Goal: Information Seeking & Learning: Learn about a topic

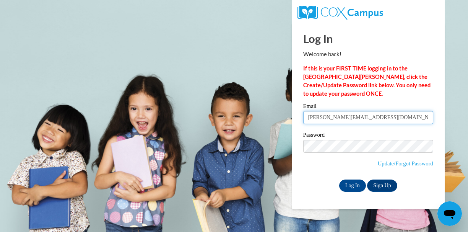
type input "ashbrook.libby12@gmail.com"
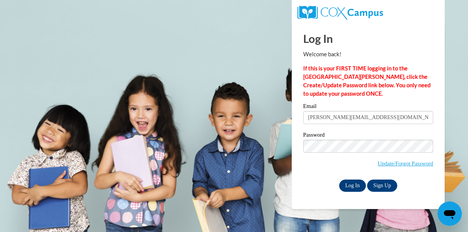
click at [357, 186] on input "Log In" at bounding box center [352, 186] width 27 height 12
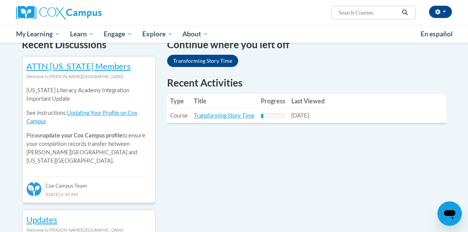
scroll to position [244, 0]
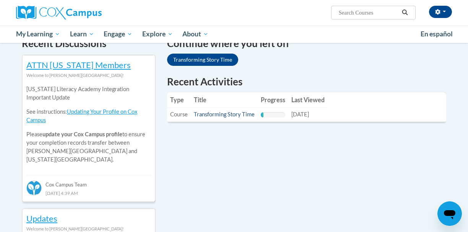
click at [245, 114] on link "Transforming Story Time" at bounding box center [224, 114] width 61 height 7
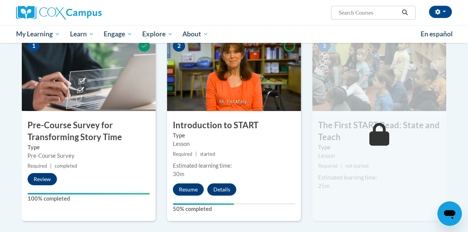
scroll to position [180, 0]
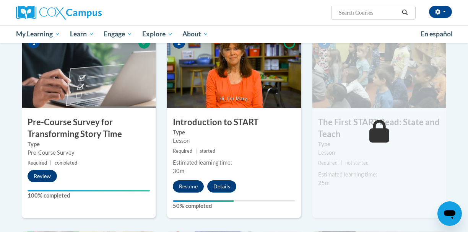
click at [181, 186] on button "Resume" at bounding box center [188, 186] width 31 height 12
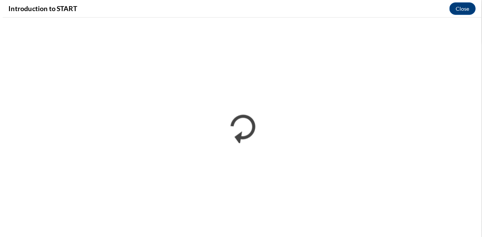
scroll to position [0, 0]
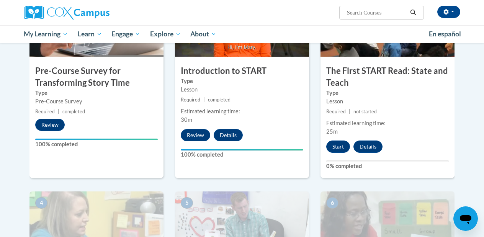
scroll to position [234, 0]
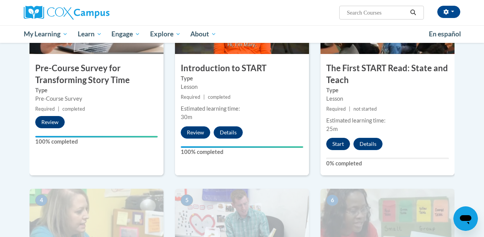
click at [340, 142] on button "Start" at bounding box center [338, 144] width 24 height 12
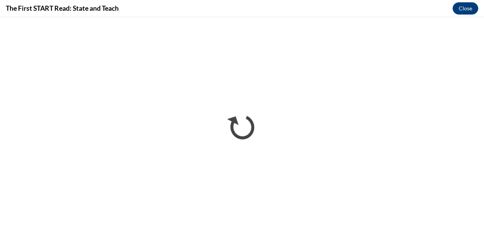
scroll to position [0, 0]
click at [464, 7] on button "Close" at bounding box center [465, 8] width 26 height 12
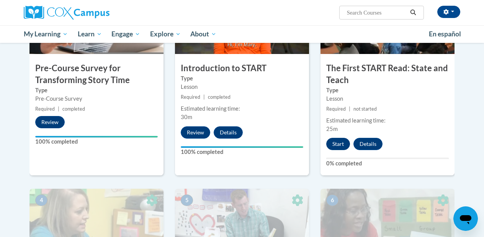
click at [331, 142] on button "Start" at bounding box center [338, 144] width 24 height 12
